Goal: Communication & Community: Share content

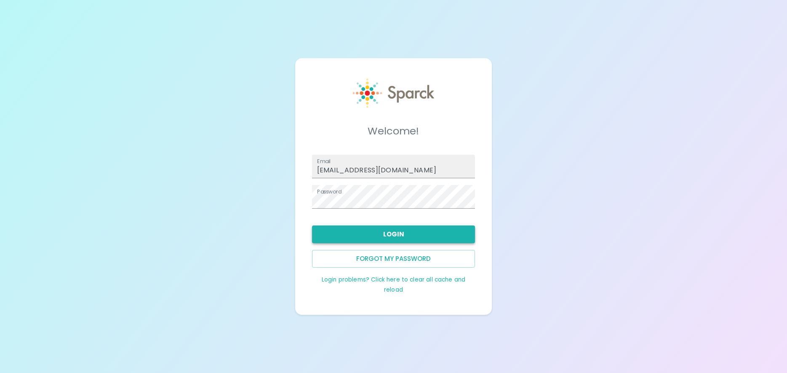
click at [391, 234] on button "Login" at bounding box center [393, 234] width 163 height 18
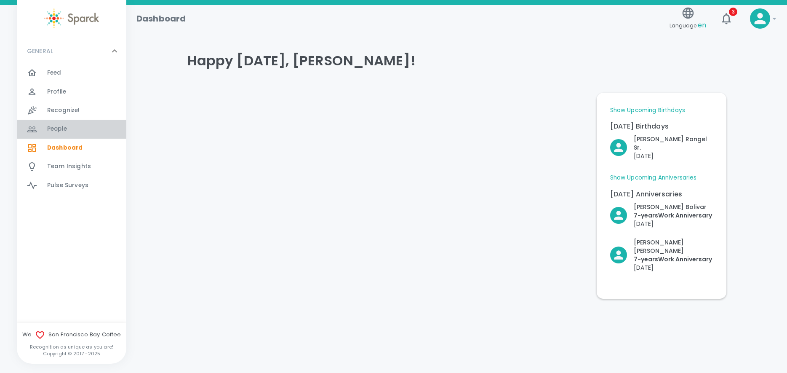
click at [56, 128] on span "People" at bounding box center [57, 129] width 20 height 8
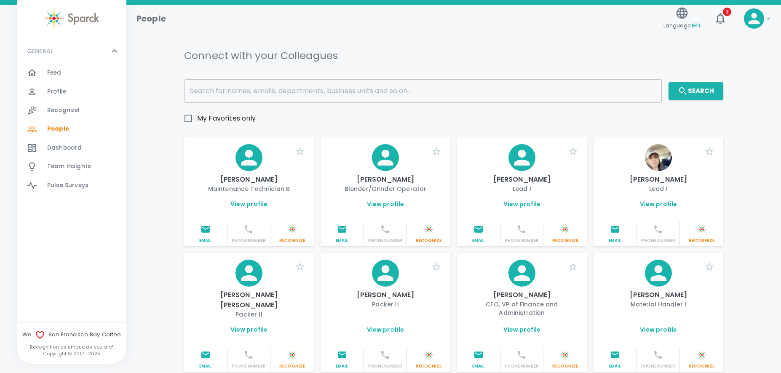
click at [289, 93] on input "text" at bounding box center [423, 91] width 478 height 24
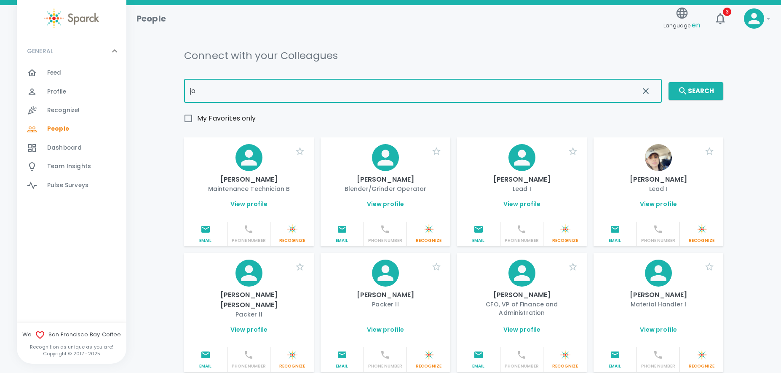
type input "j"
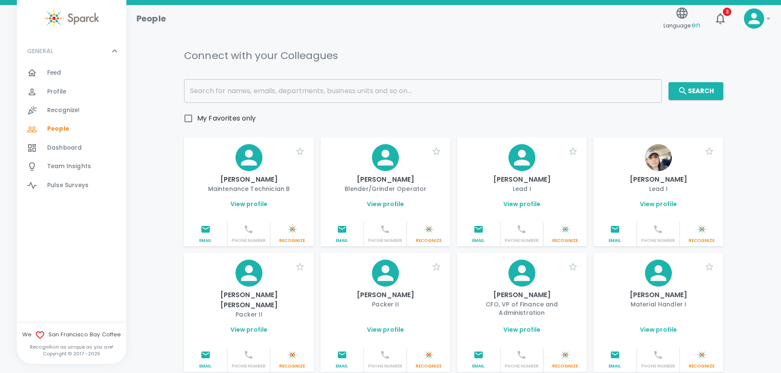
click at [657, 205] on link "View profile" at bounding box center [658, 204] width 37 height 8
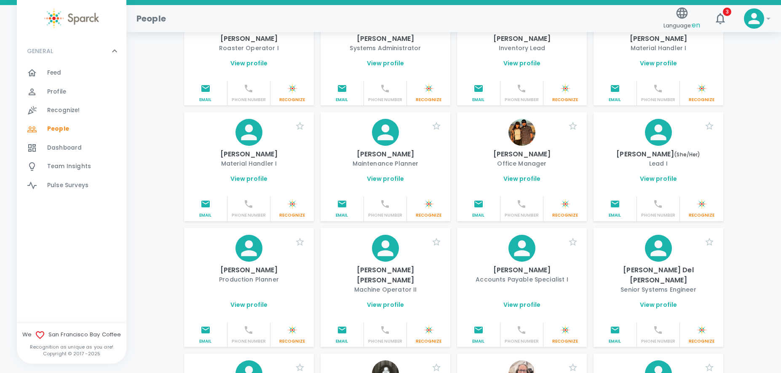
scroll to position [716, 0]
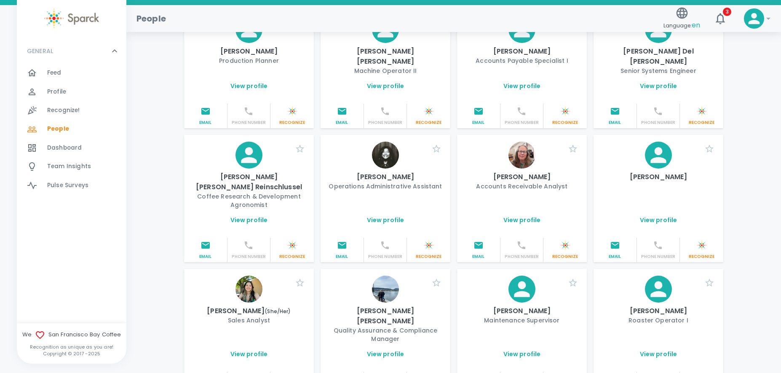
click at [390, 141] on img at bounding box center [385, 154] width 27 height 27
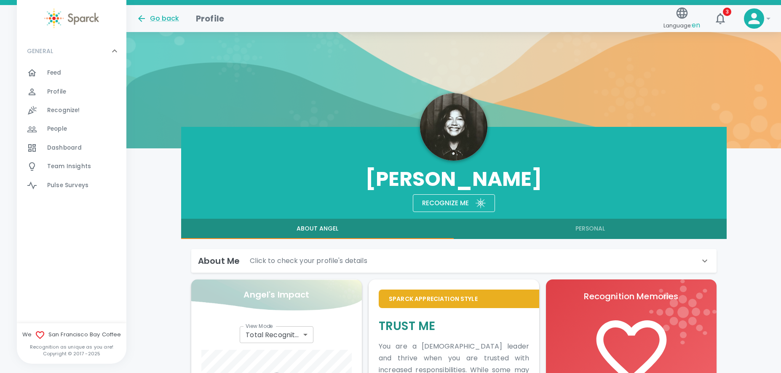
scroll to position [17, 0]
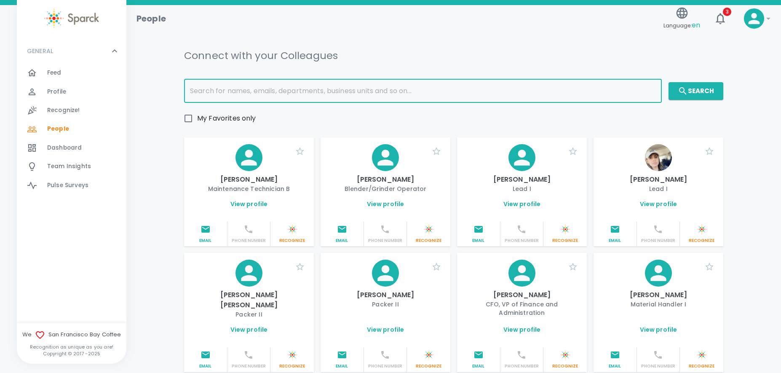
drag, startPoint x: 285, startPoint y: 101, endPoint x: 283, endPoint y: 97, distance: 4.3
click at [283, 99] on input "text" at bounding box center [423, 91] width 478 height 24
click at [278, 88] on input "text" at bounding box center [423, 91] width 478 height 24
type input "[PERSON_NAME]"
click at [689, 94] on button "Search" at bounding box center [695, 91] width 55 height 18
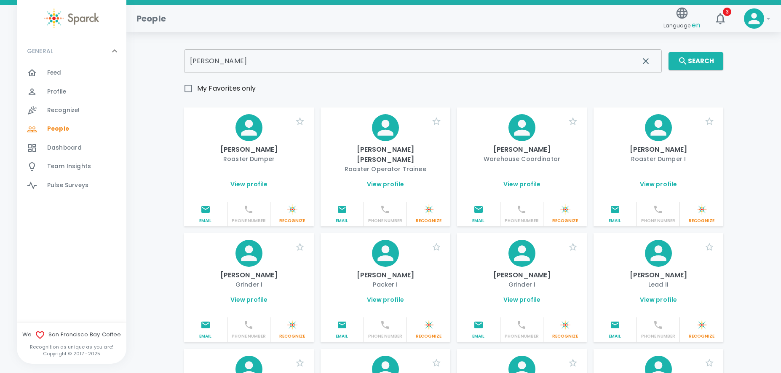
scroll to position [126, 0]
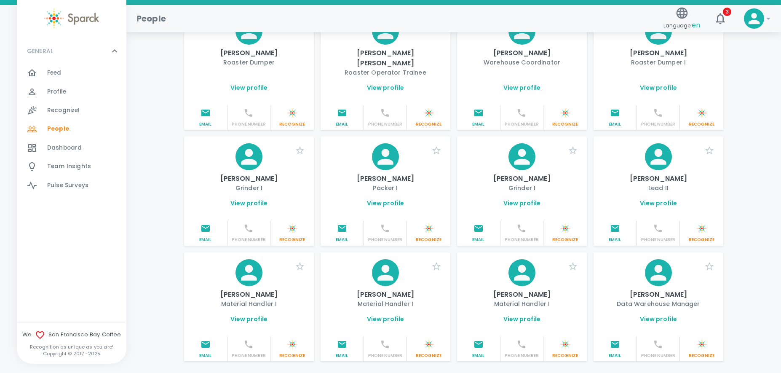
click at [242, 315] on link "View profile" at bounding box center [248, 319] width 37 height 8
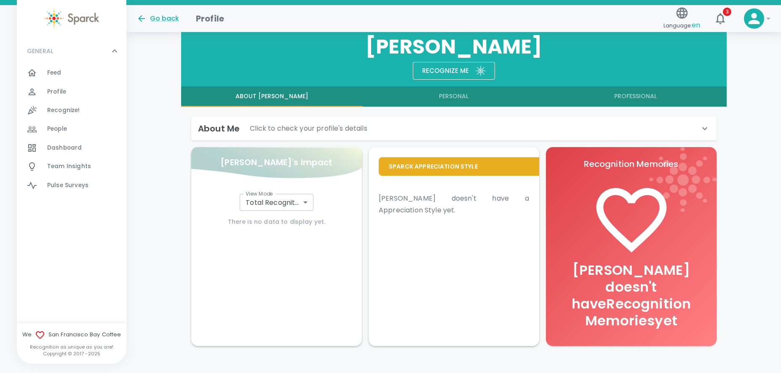
scroll to position [109, 0]
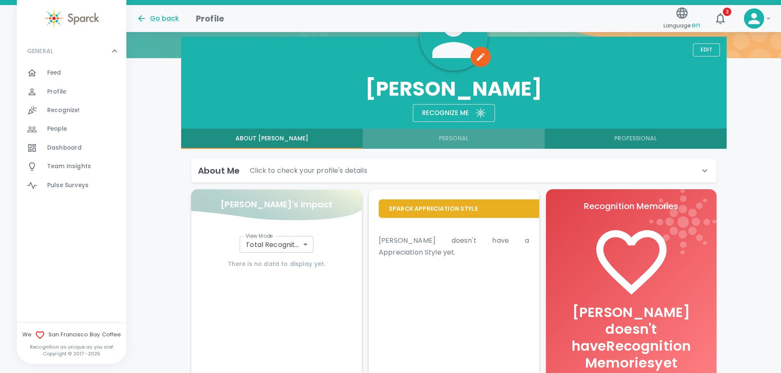
click at [455, 139] on button "Personal" at bounding box center [454, 138] width 182 height 20
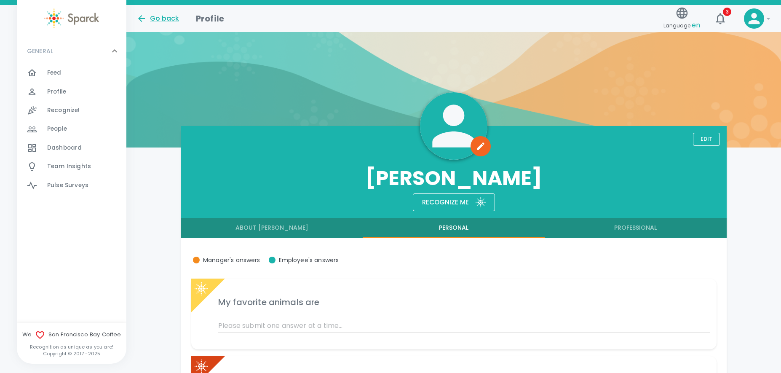
scroll to position [0, 0]
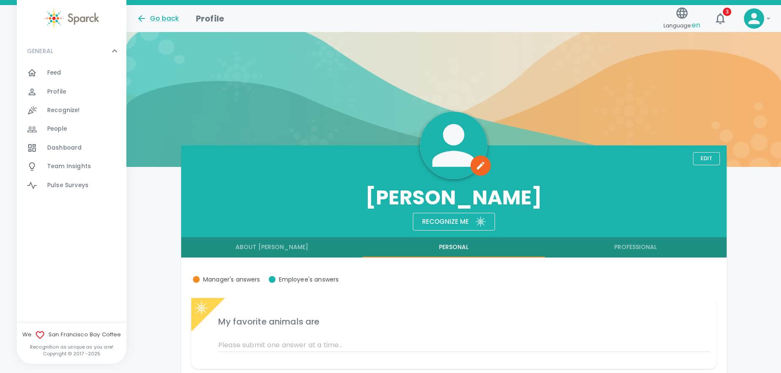
click at [55, 74] on span "Feed" at bounding box center [54, 73] width 14 height 8
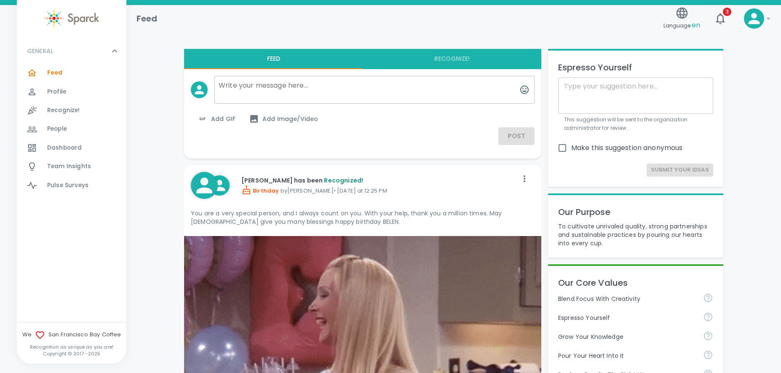
drag, startPoint x: 266, startPoint y: 88, endPoint x: 307, endPoint y: 91, distance: 41.3
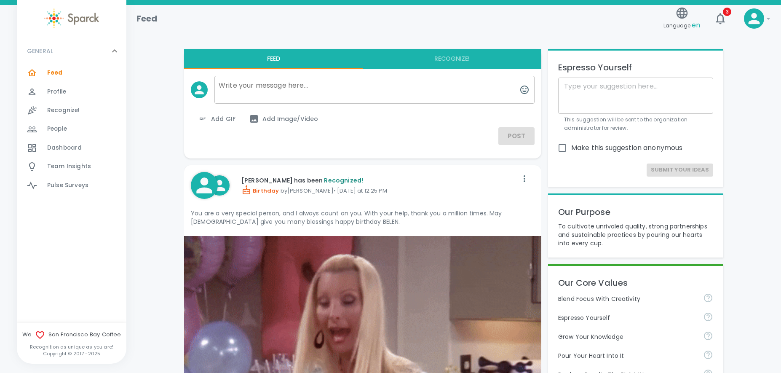
click at [267, 88] on textarea at bounding box center [374, 90] width 320 height 28
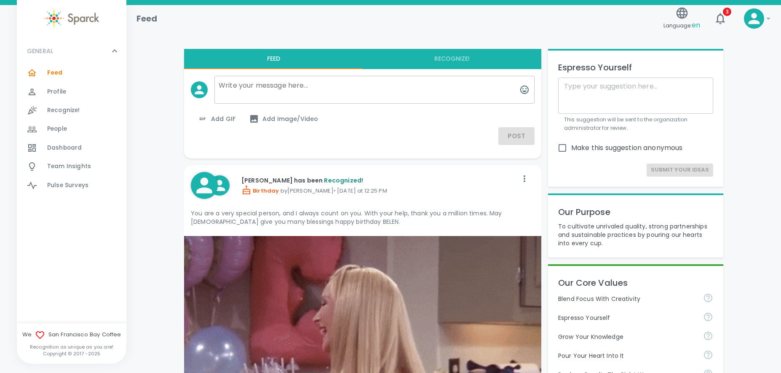
click at [451, 59] on button "Recognize!" at bounding box center [452, 59] width 179 height 20
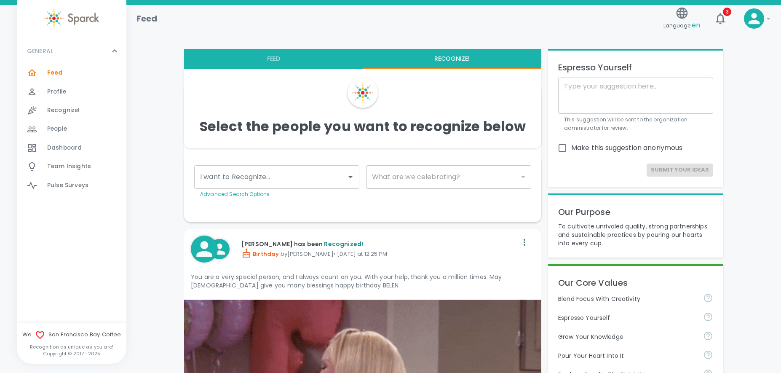
click at [288, 175] on input "I want to Recognize..." at bounding box center [270, 177] width 145 height 16
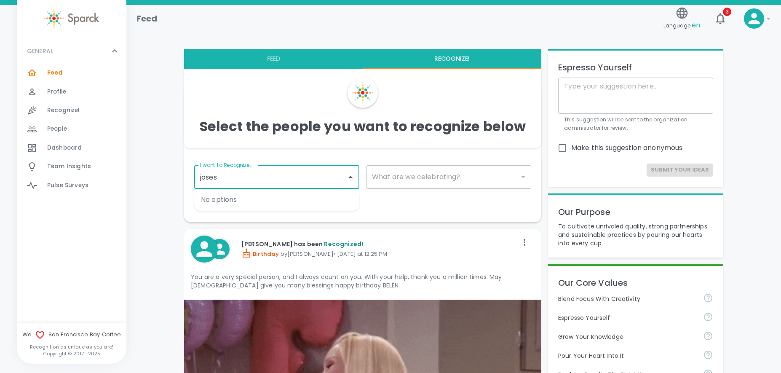
type input "[PERSON_NAME]"
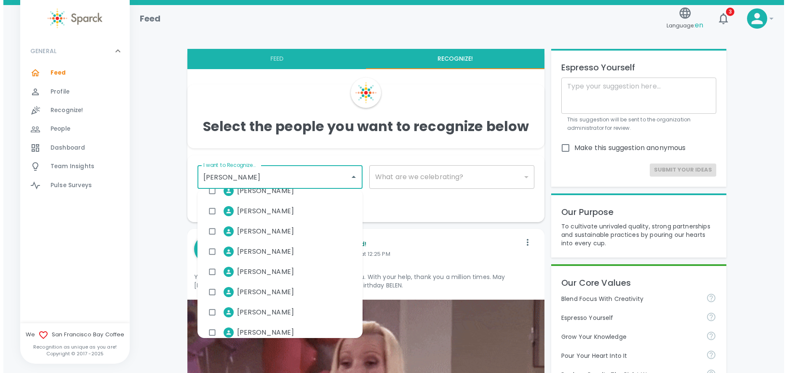
scroll to position [100, 0]
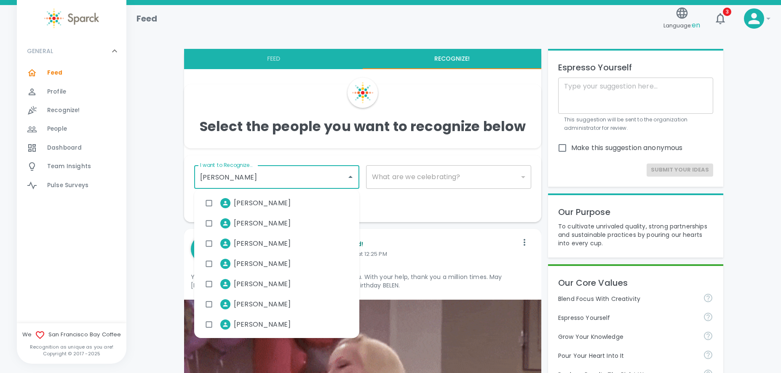
click at [273, 263] on span "[PERSON_NAME]" at bounding box center [262, 264] width 57 height 10
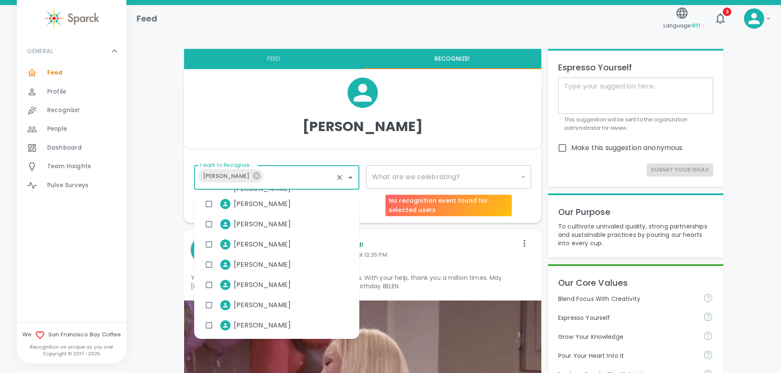
click at [430, 177] on div "​" at bounding box center [448, 177] width 165 height 24
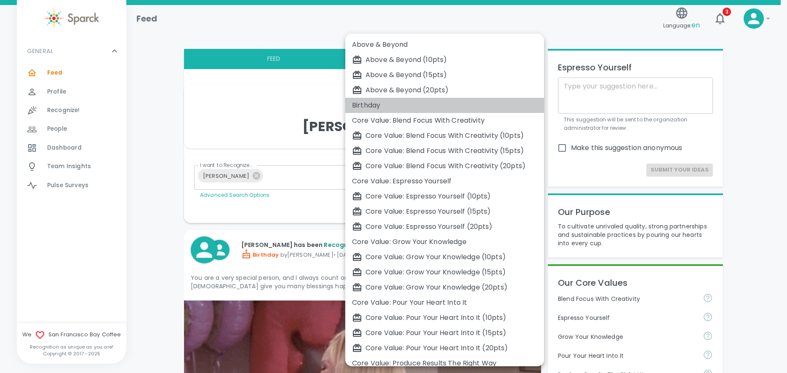
click at [375, 104] on div "Birthday" at bounding box center [444, 105] width 185 height 10
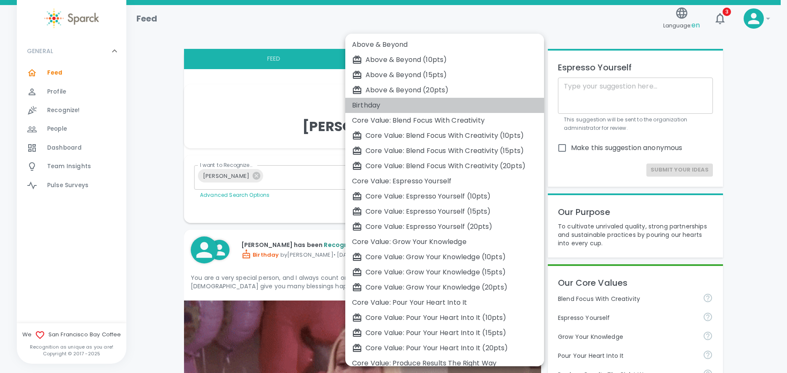
type input "2072"
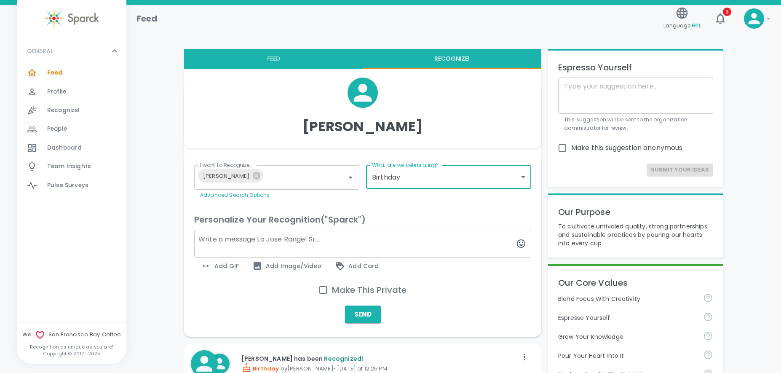
click at [287, 240] on textarea at bounding box center [362, 244] width 337 height 28
type textarea "Happy Birthday [PERSON_NAME]!"
click at [220, 264] on span "Add GIF" at bounding box center [220, 266] width 38 height 10
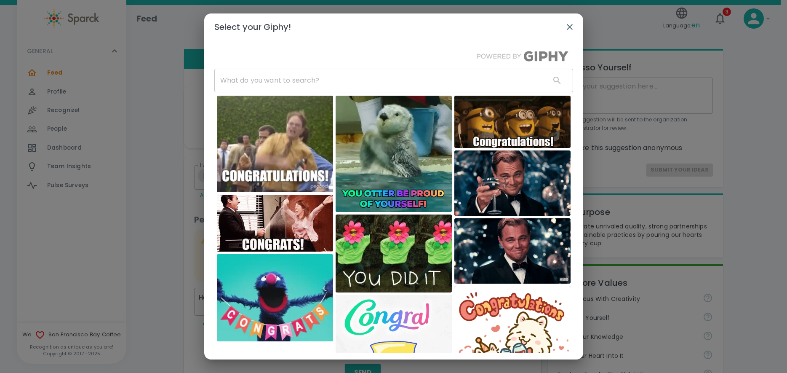
click at [252, 86] on input "text" at bounding box center [378, 81] width 329 height 24
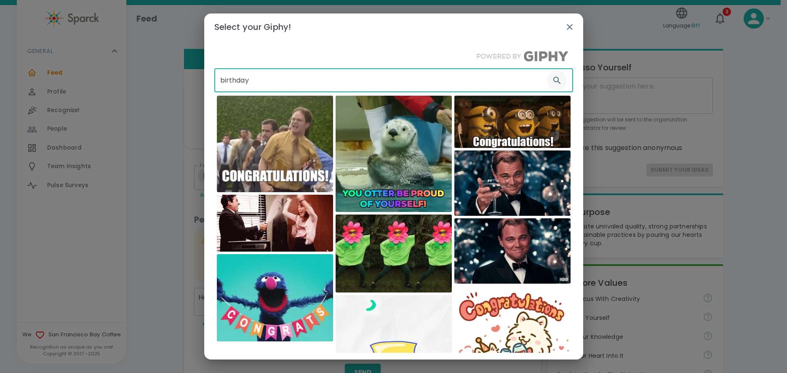
type input "birthday"
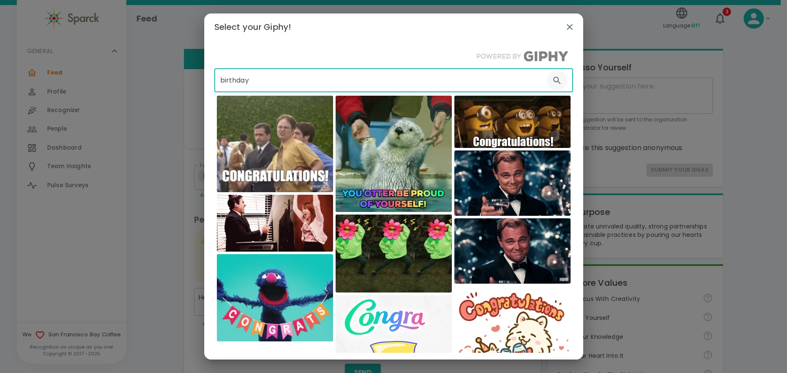
click at [552, 84] on icon "button" at bounding box center [557, 80] width 10 height 10
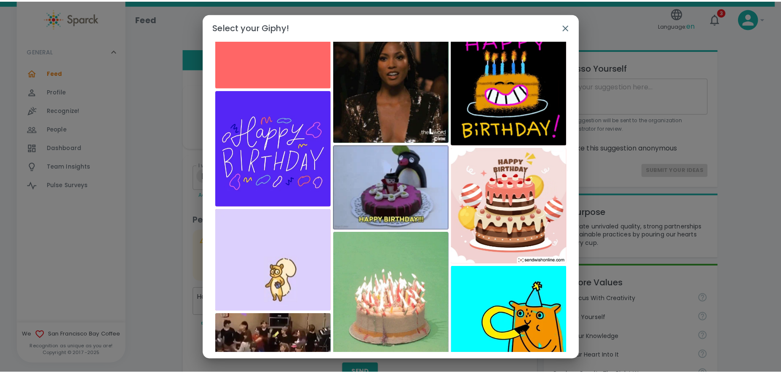
scroll to position [5536, 0]
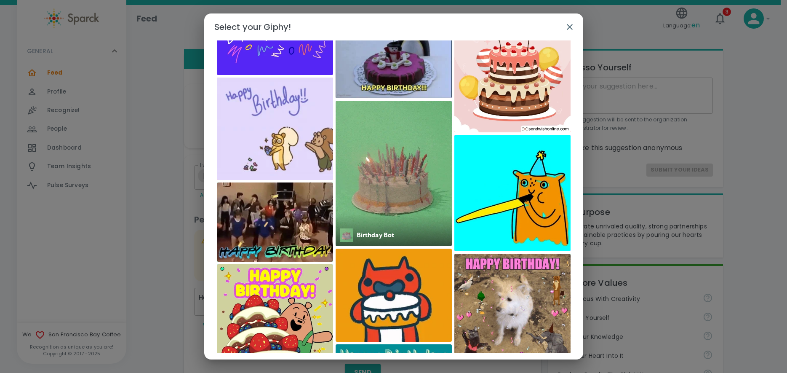
drag, startPoint x: 384, startPoint y: 182, endPoint x: 381, endPoint y: 160, distance: 22.1
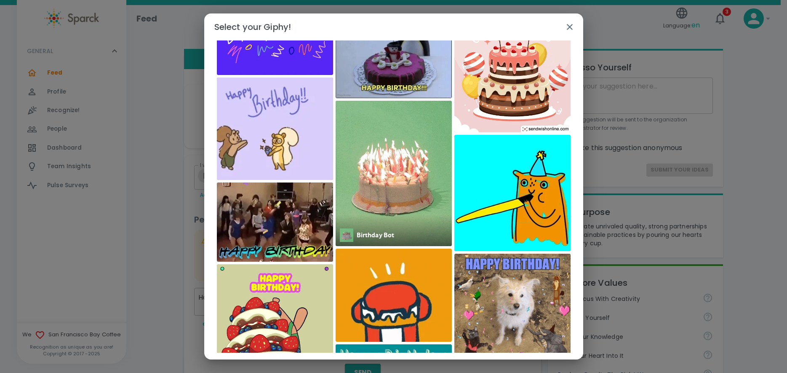
click at [381, 160] on img at bounding box center [394, 173] width 116 height 145
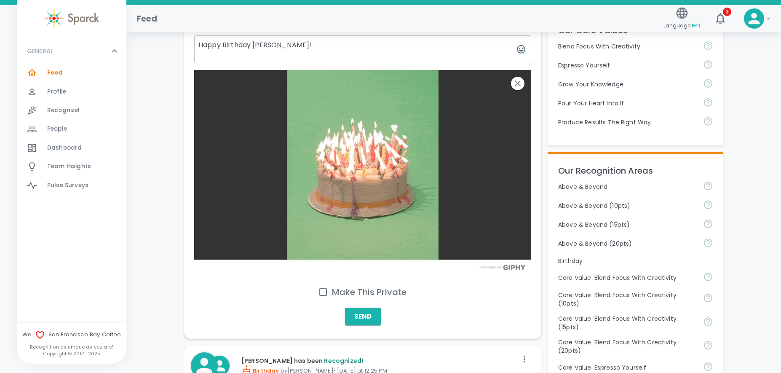
scroll to position [253, 0]
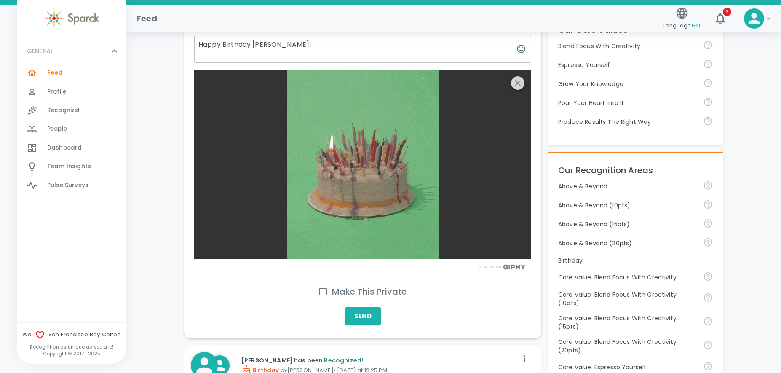
click at [516, 85] on icon "button" at bounding box center [517, 83] width 10 height 10
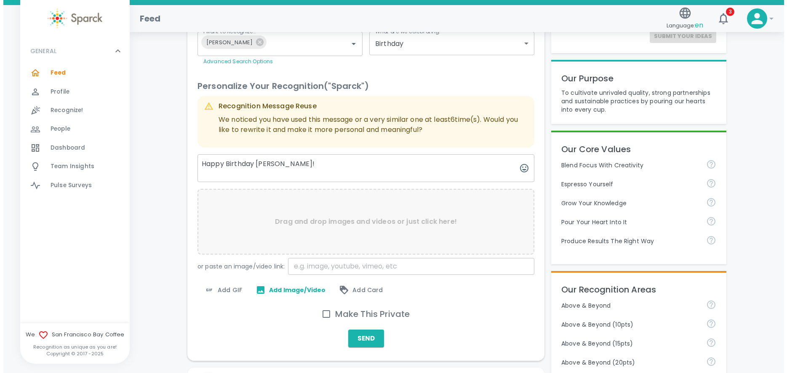
scroll to position [126, 0]
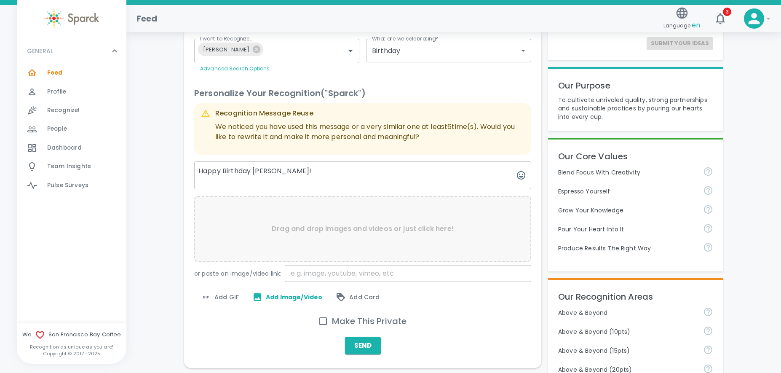
click at [223, 298] on span "Add GIF" at bounding box center [220, 297] width 38 height 10
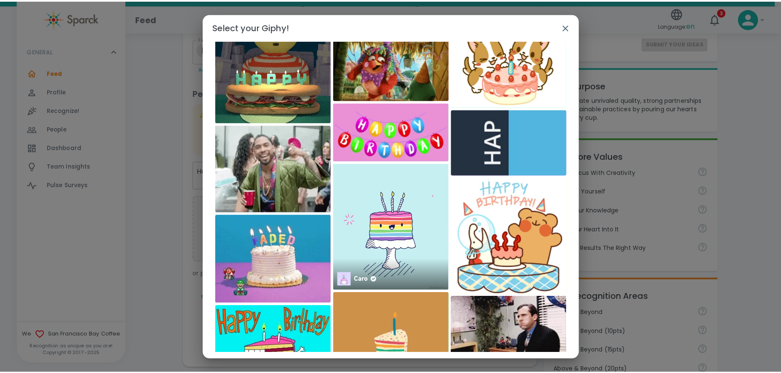
scroll to position [11229, 0]
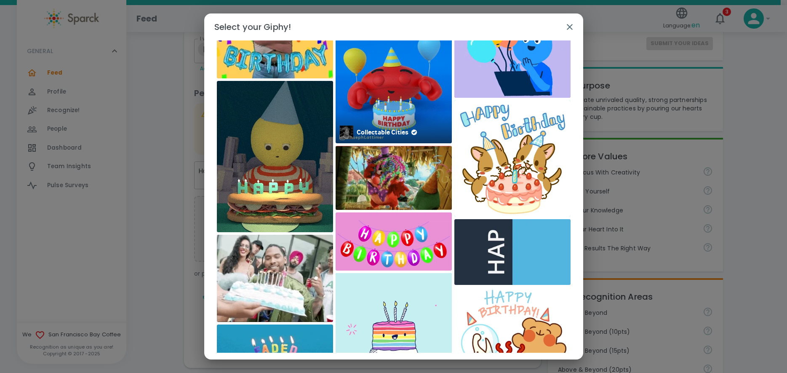
click at [388, 93] on img at bounding box center [394, 85] width 116 height 116
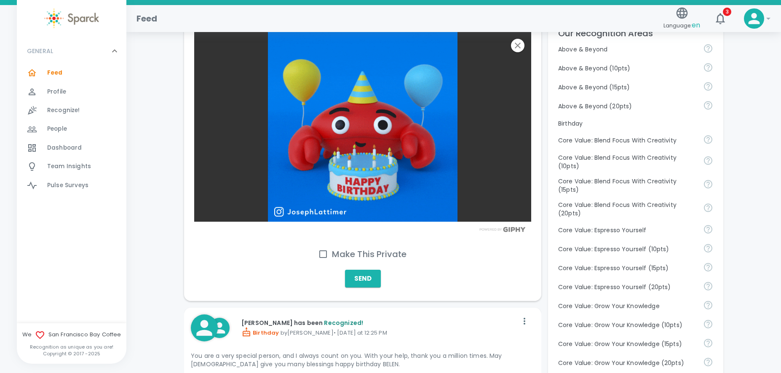
scroll to position [421, 0]
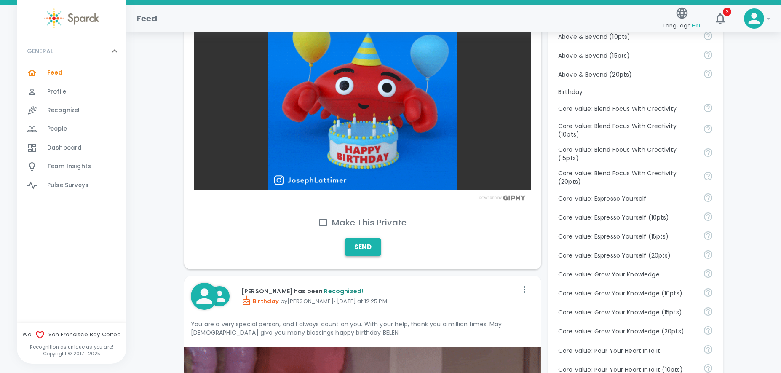
click at [361, 249] on button "Send" at bounding box center [363, 247] width 36 height 18
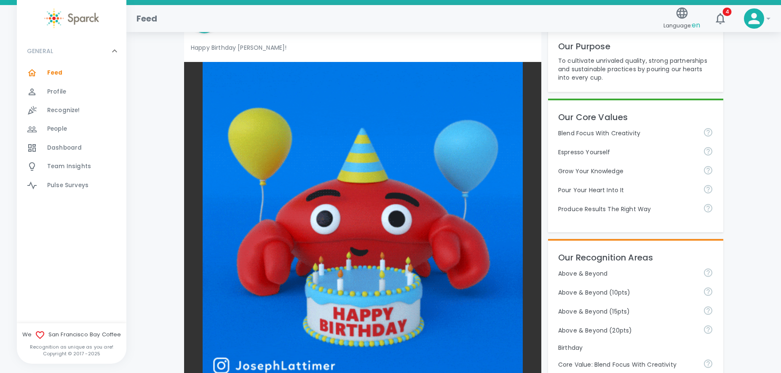
scroll to position [0, 0]
